Goal: Complete application form: Complete application form

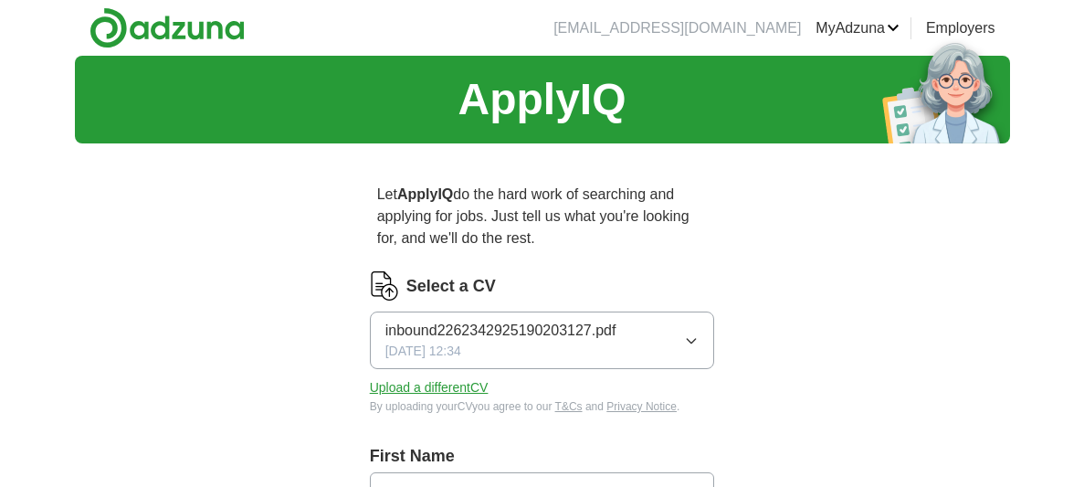
click at [696, 343] on icon "button" at bounding box center [691, 340] width 15 height 15
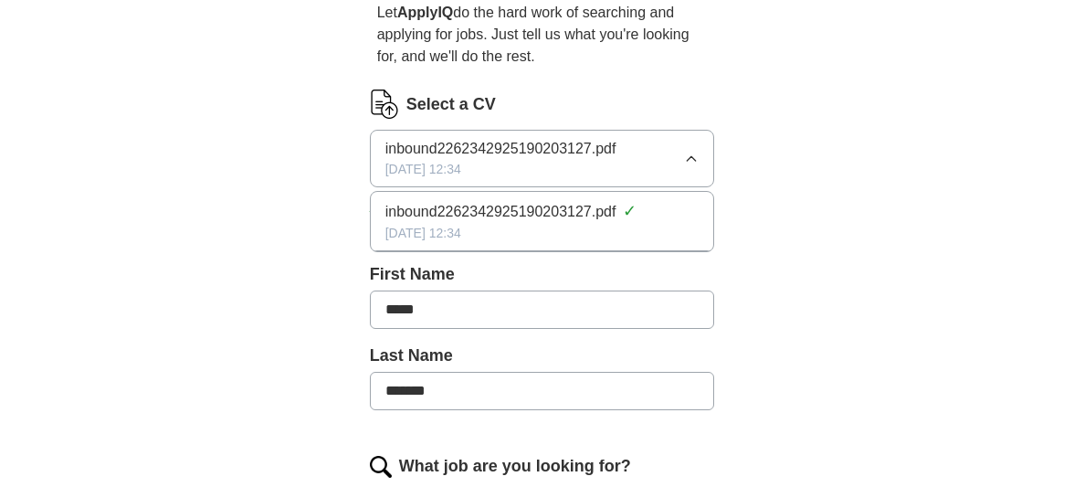
scroll to position [145, 0]
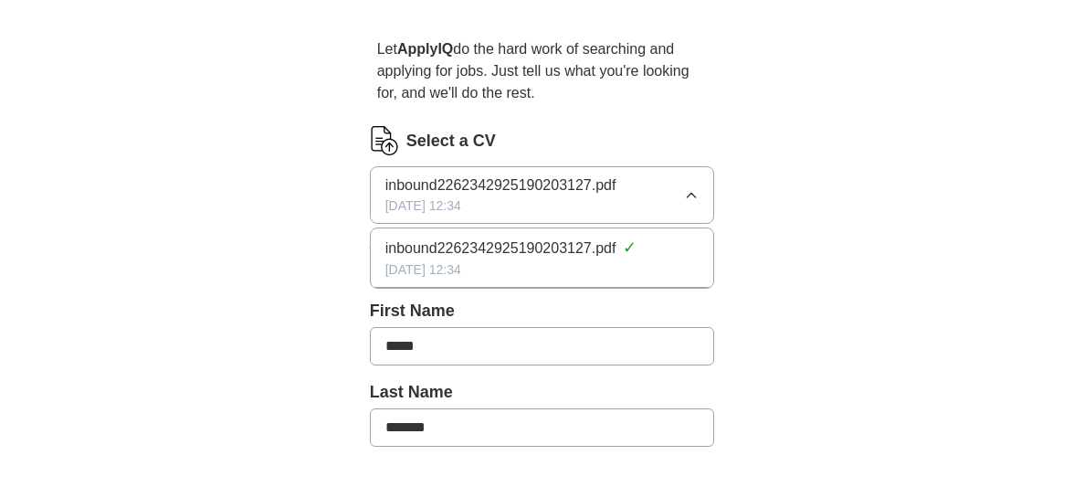
click at [612, 252] on span "inbound2262342925190203127.pdf" at bounding box center [500, 248] width 231 height 22
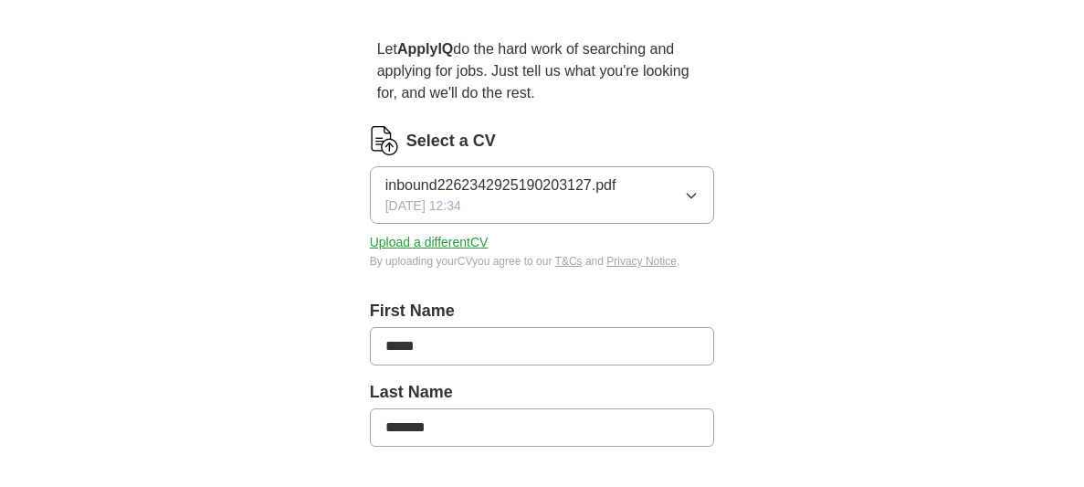
click at [690, 196] on icon "button" at bounding box center [692, 196] width 8 height 5
click at [424, 143] on label "Select a CV" at bounding box center [450, 141] width 89 height 25
click at [447, 236] on button "Upload a different CV" at bounding box center [429, 242] width 119 height 19
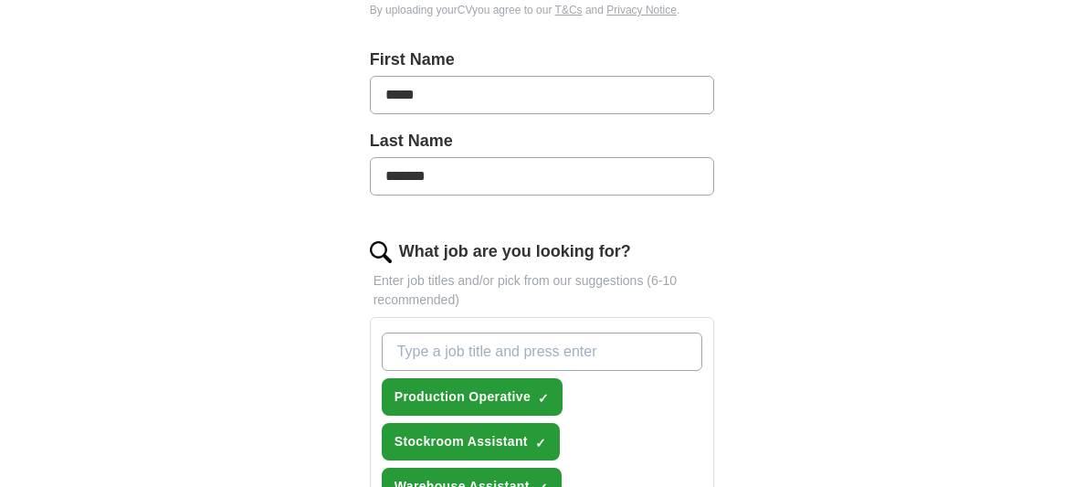
scroll to position [401, 0]
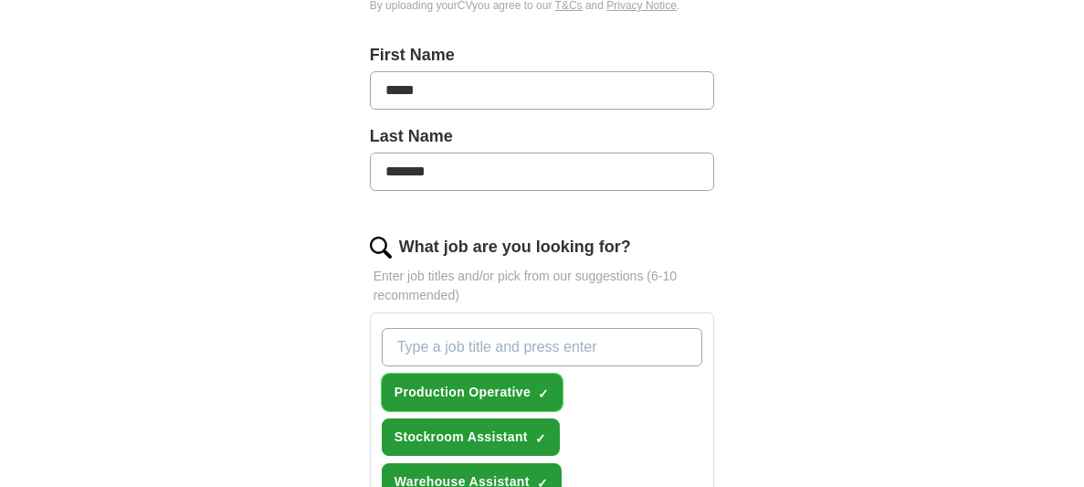
click at [510, 385] on span "Production Operative" at bounding box center [463, 392] width 136 height 19
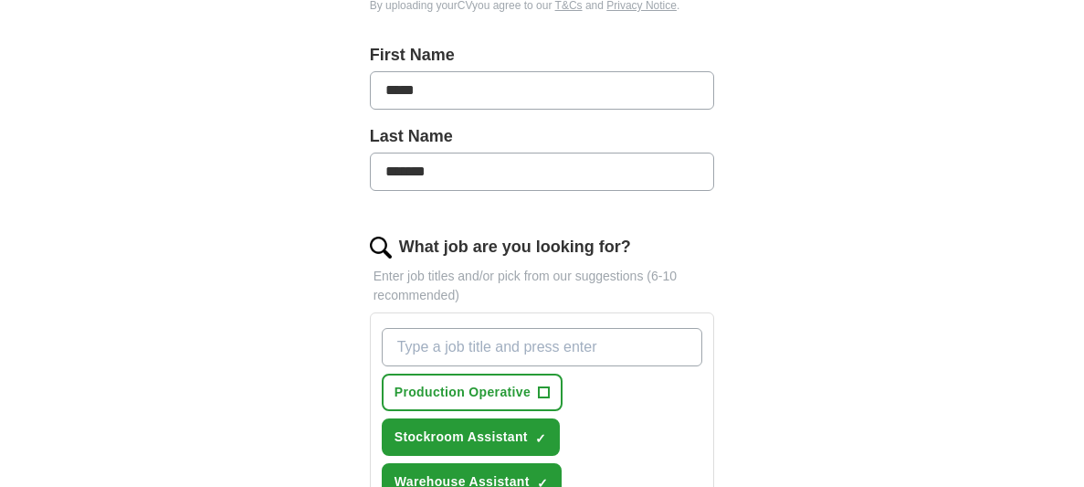
click at [493, 352] on input "What job are you looking for?" at bounding box center [542, 347] width 321 height 38
type input "warehouse operative"
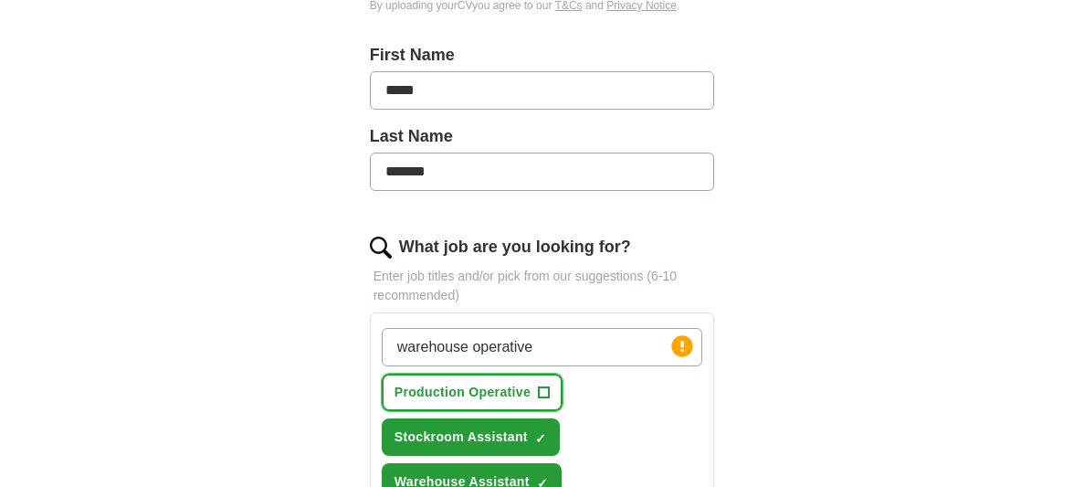
click at [545, 389] on span "+" at bounding box center [544, 392] width 11 height 15
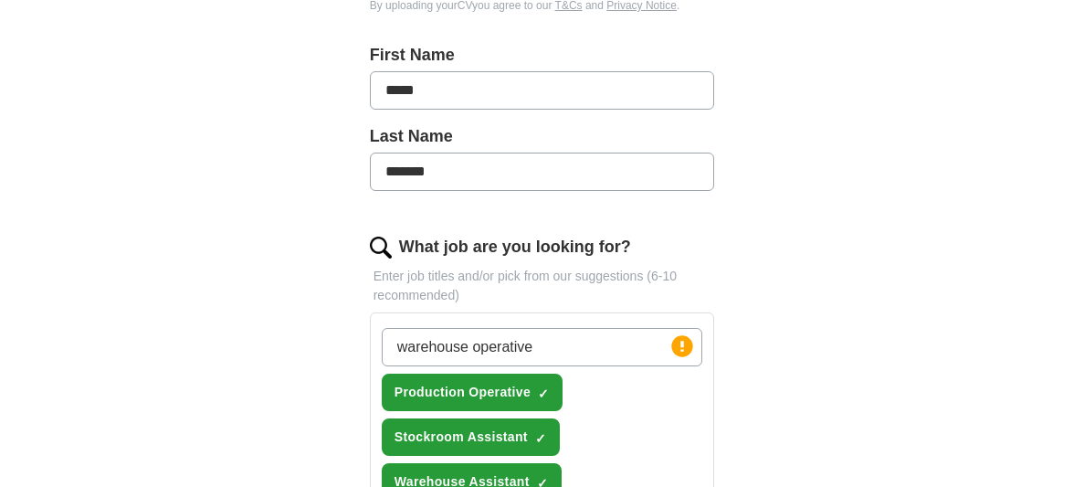
click at [562, 347] on input "warehouse operative" at bounding box center [542, 347] width 321 height 38
click at [835, 301] on div "ApplyIQ Let ApplyIQ do the hard work of searching and applying for jobs. Just t…" at bounding box center [542, 457] width 935 height 1604
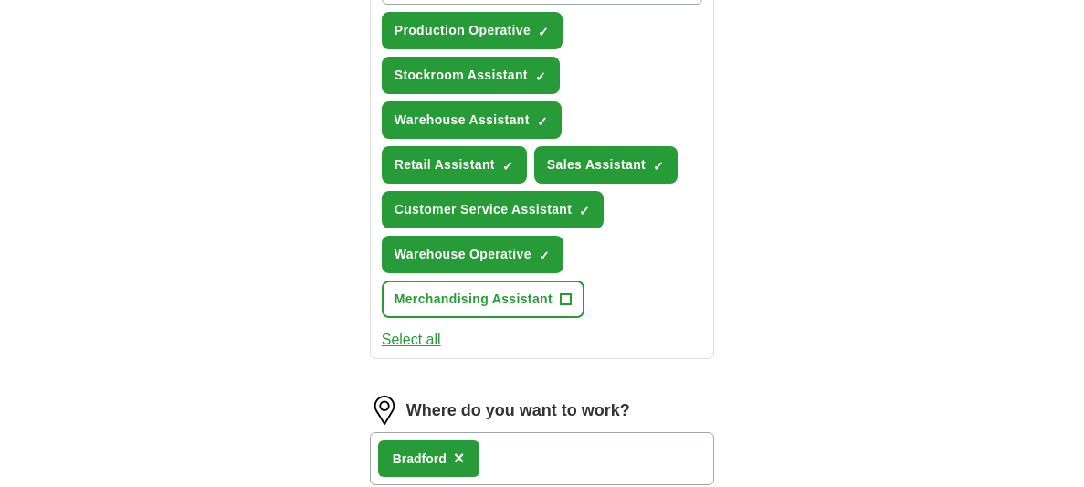
scroll to position [766, 0]
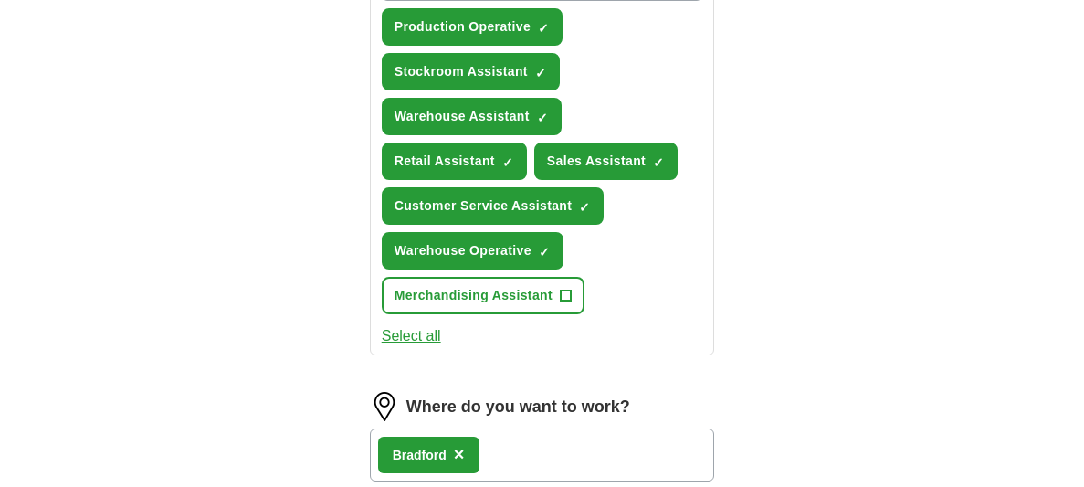
click at [431, 325] on button "Select all" at bounding box center [411, 336] width 59 height 22
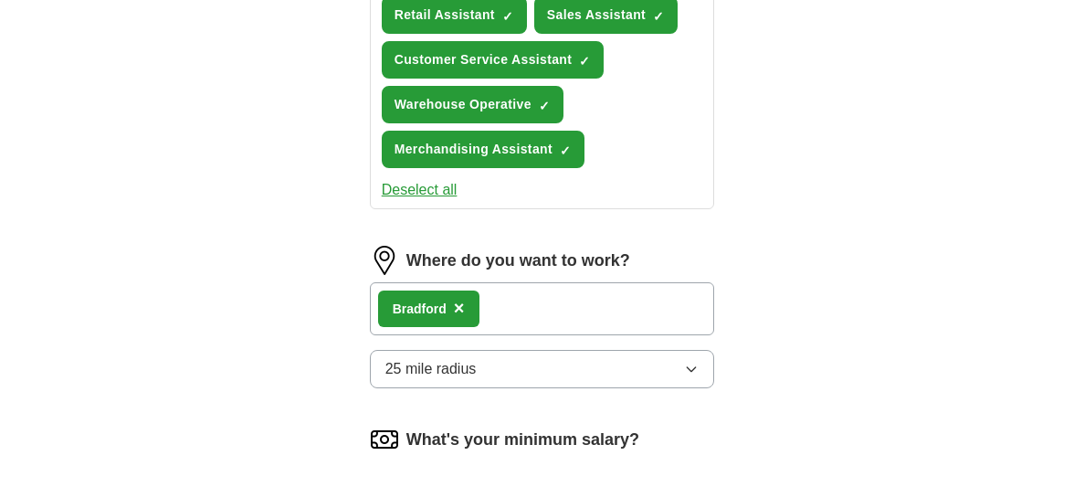
scroll to position [949, 0]
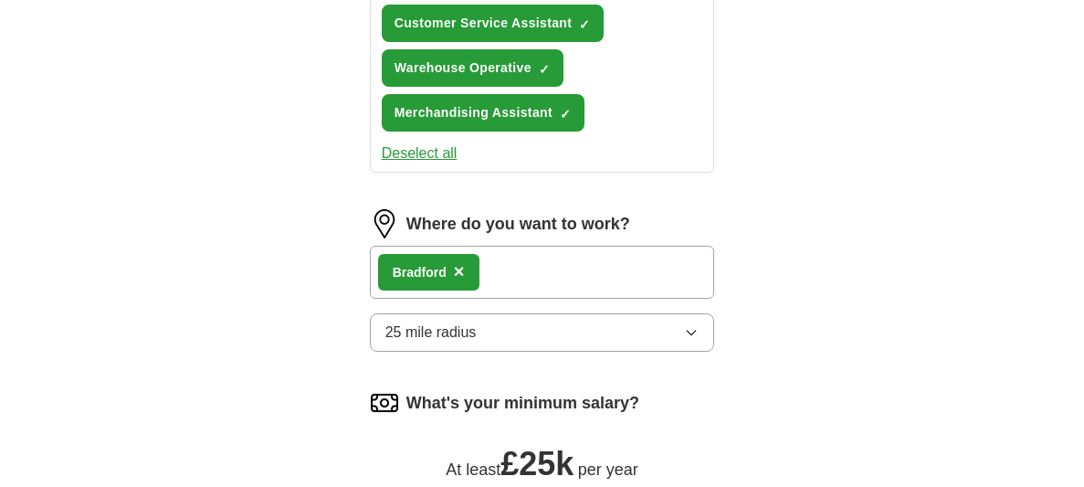
click at [684, 325] on icon "button" at bounding box center [691, 332] width 15 height 15
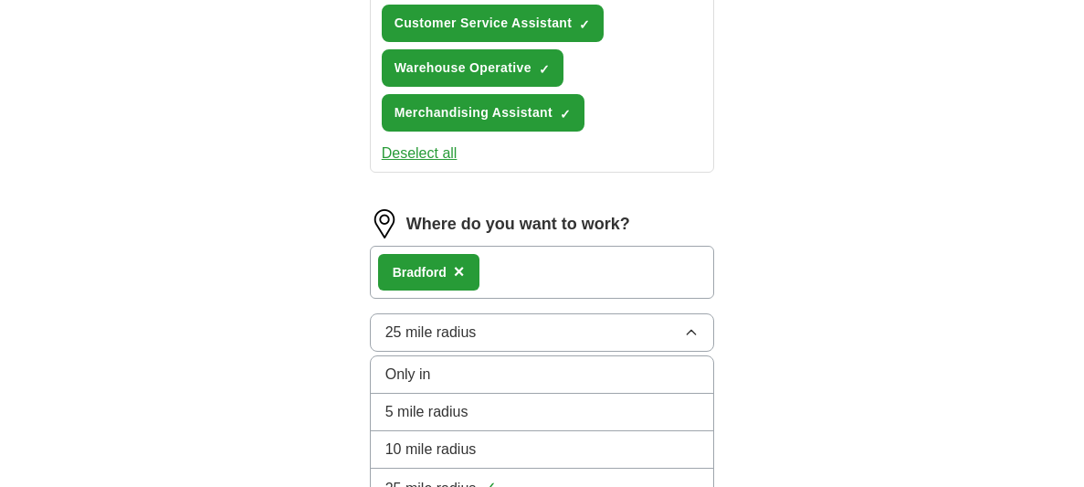
click at [449, 438] on span "10 mile radius" at bounding box center [430, 449] width 91 height 22
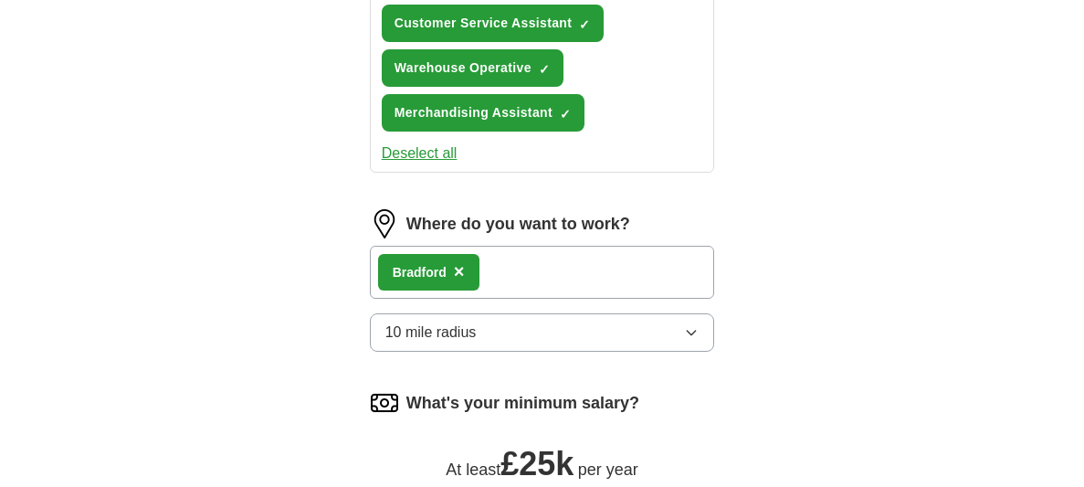
click at [532, 270] on div "Bradford ×" at bounding box center [542, 272] width 345 height 53
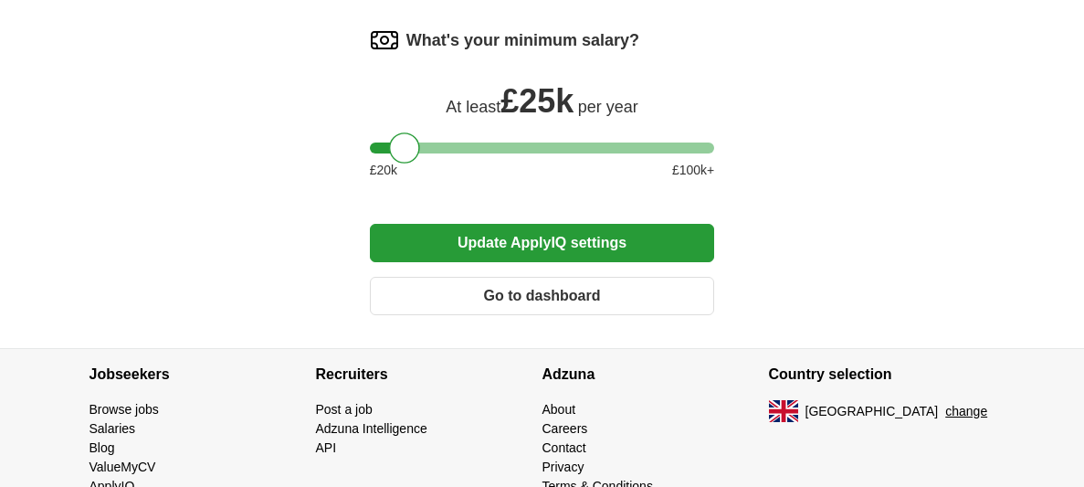
scroll to position [1313, 0]
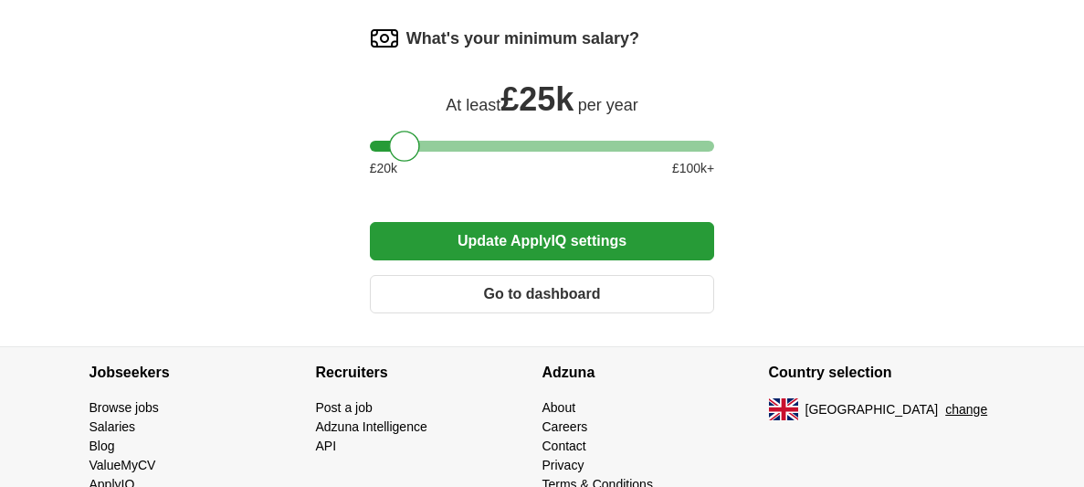
click at [540, 242] on button "Update ApplyIQ settings" at bounding box center [542, 241] width 345 height 38
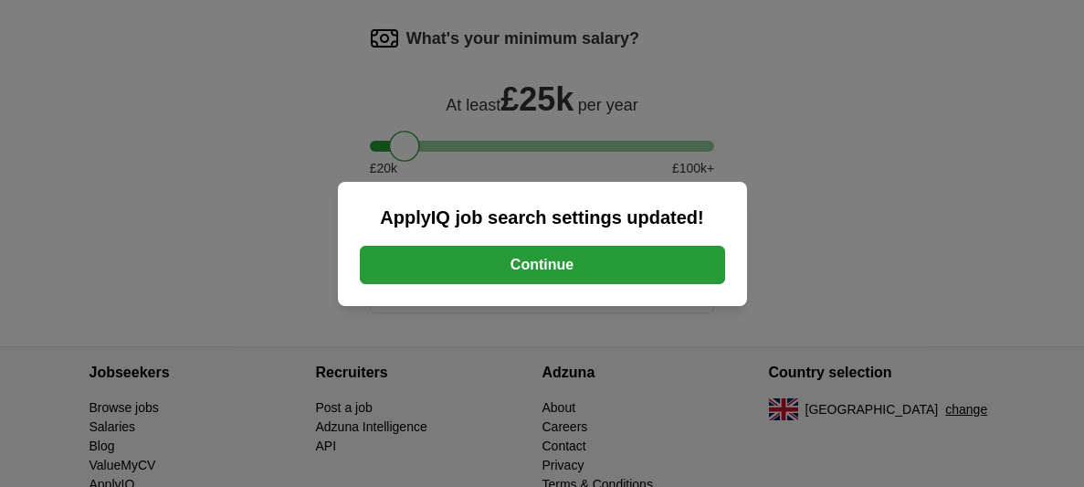
click at [543, 265] on button "Continue" at bounding box center [542, 265] width 365 height 38
